Goal: Transaction & Acquisition: Purchase product/service

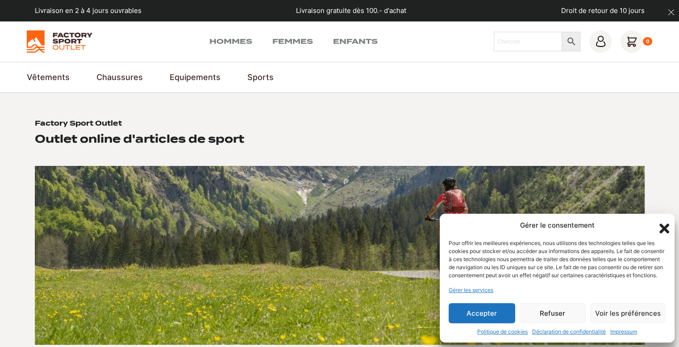
click at [468, 311] on button "Accepter" at bounding box center [482, 313] width 67 height 20
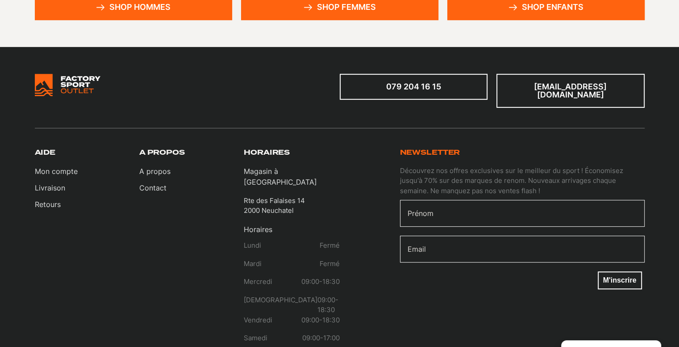
scroll to position [268, 0]
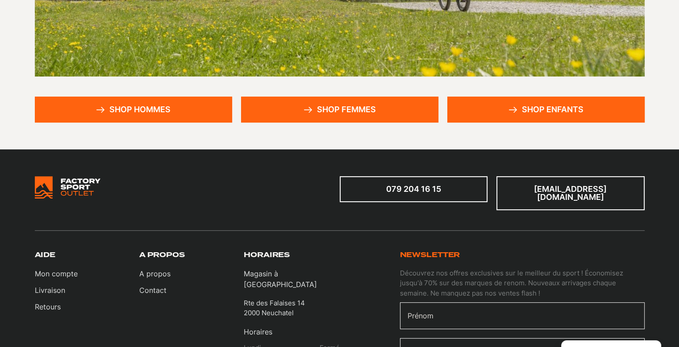
click at [170, 99] on link "Shop hommes" at bounding box center [133, 109] width 197 height 26
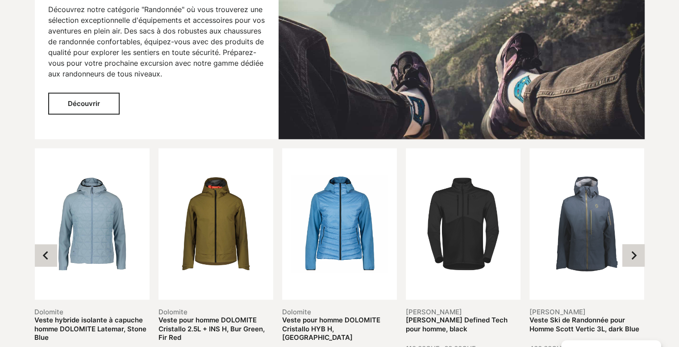
scroll to position [1027, 0]
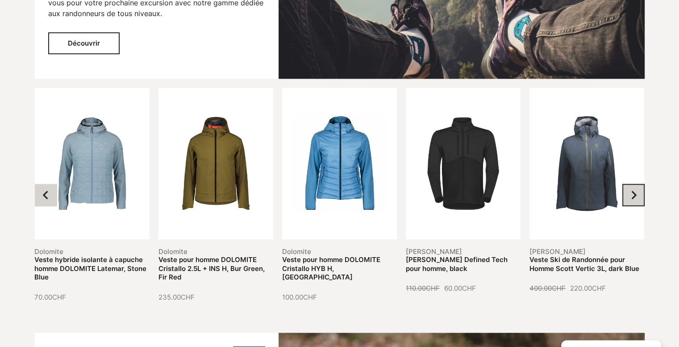
click at [642, 197] on button "Next slide" at bounding box center [634, 195] width 22 height 22
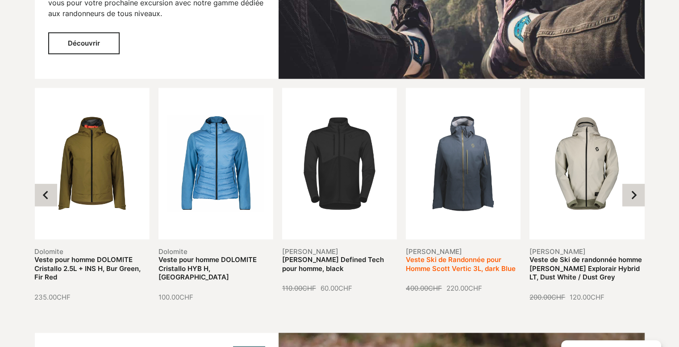
click at [444, 255] on link "Veste Ski de Randonnée pour Homme Scott Vertic 3L, dark Blue" at bounding box center [461, 263] width 110 height 17
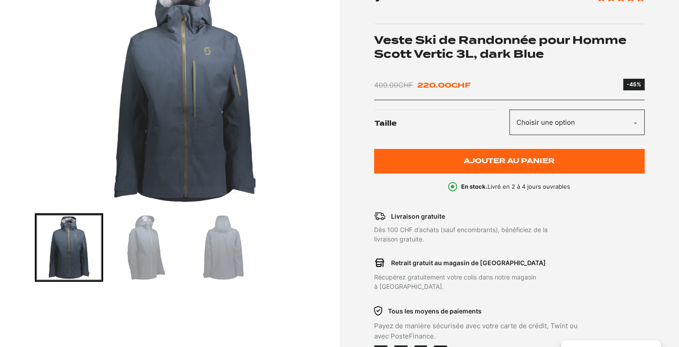
scroll to position [155, 0]
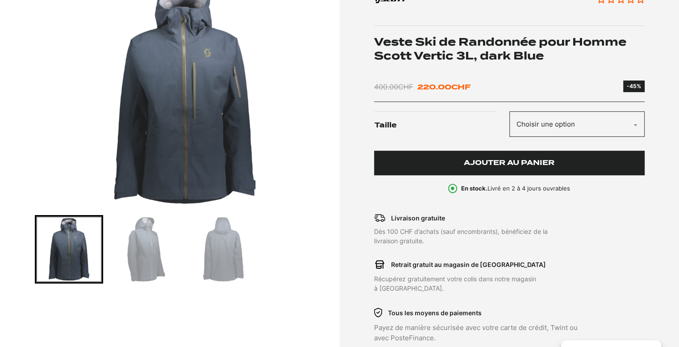
click at [418, 167] on button "Ajouter au panier" at bounding box center [509, 163] width 271 height 25
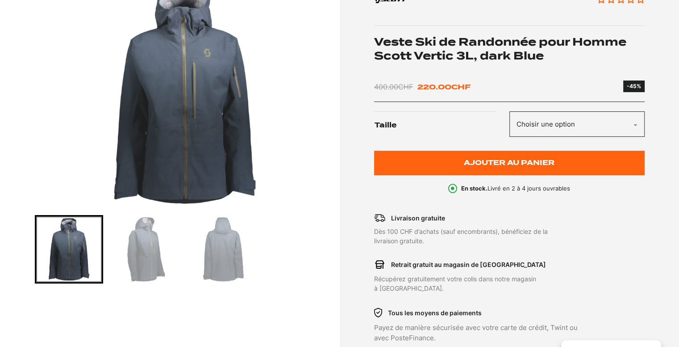
click at [541, 129] on select "Choisir une option M" at bounding box center [577, 123] width 135 height 25
select select "M"
click at [510, 111] on select "Choisir une option M" at bounding box center [577, 123] width 135 height 25
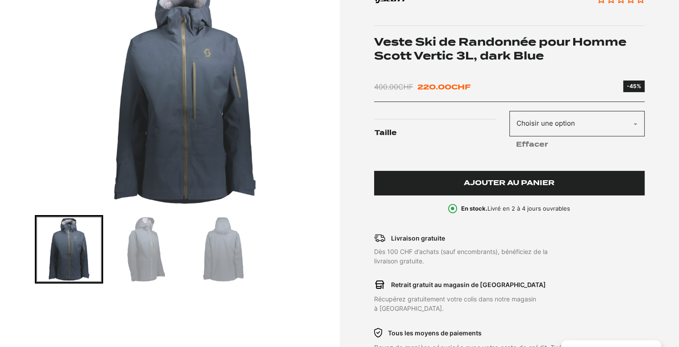
click at [477, 176] on button "Ajouter au panier" at bounding box center [509, 183] width 271 height 25
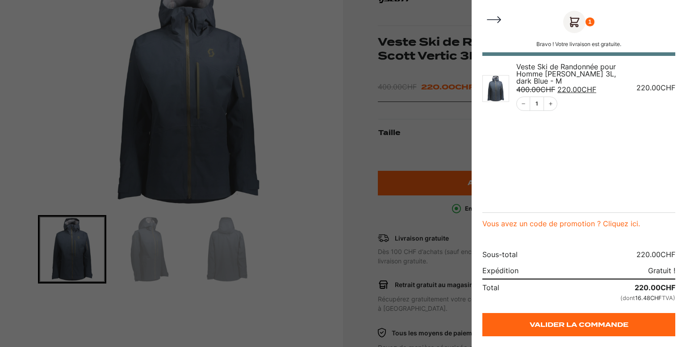
click at [491, 17] on icon "Close Cart" at bounding box center [494, 20] width 18 height 18
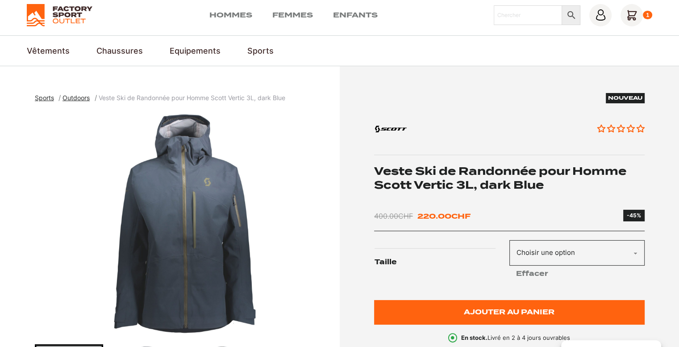
scroll to position [0, 0]
